Goal: Transaction & Acquisition: Purchase product/service

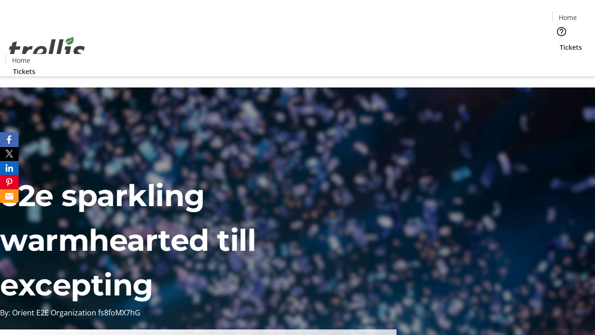
click at [560, 42] on span "Tickets" at bounding box center [571, 47] width 22 height 10
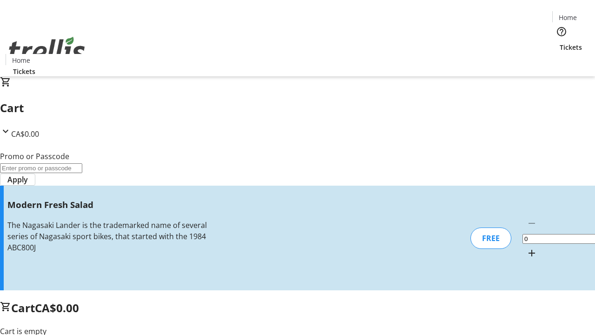
click at [527, 247] on mat-icon "Increment by one" at bounding box center [532, 252] width 11 height 11
type input "1"
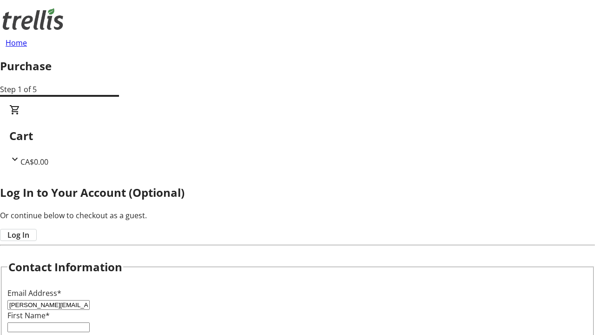
type input "[PERSON_NAME][EMAIL_ADDRESS][DOMAIN_NAME]"
type input "[PERSON_NAME]"
